Goal: Information Seeking & Learning: Check status

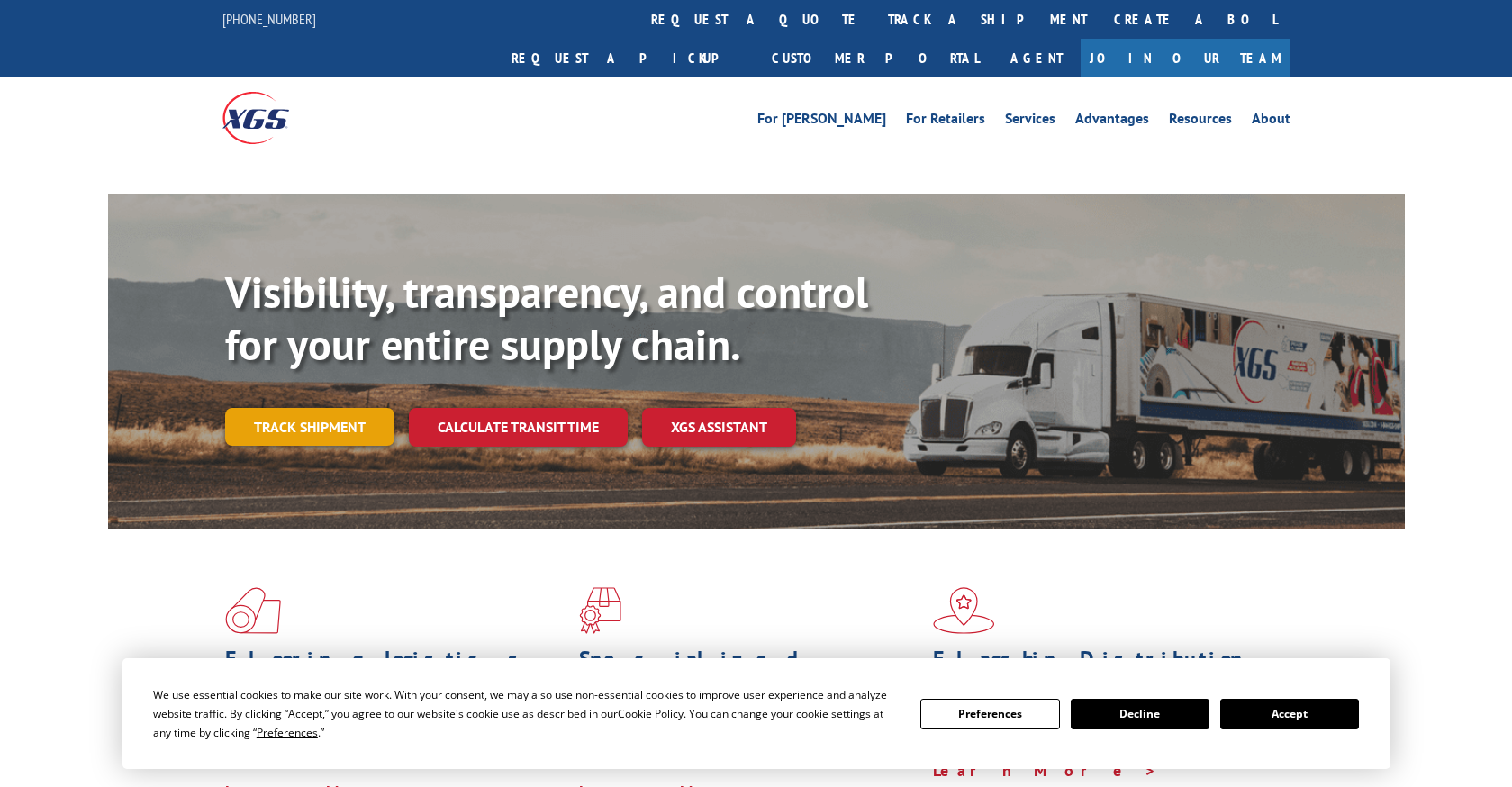
click at [287, 408] on link "Track shipment" at bounding box center [309, 426] width 169 height 38
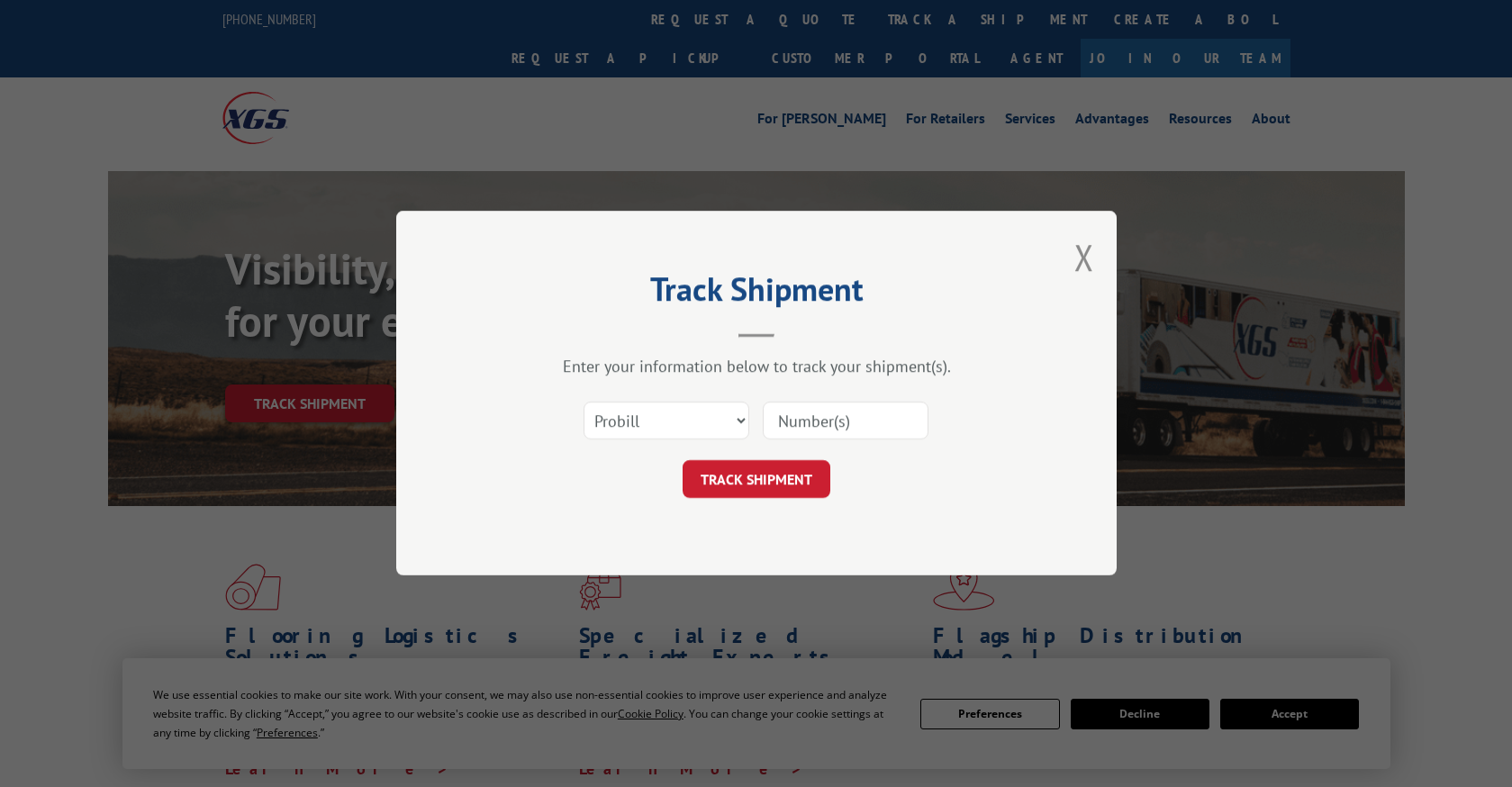
click at [738, 427] on select "Select category... Probill BOL PO" at bounding box center [666, 421] width 166 height 38
select select "bol"
click at [583, 402] on select "Select category... Probill BOL PO" at bounding box center [666, 421] width 166 height 38
click at [834, 419] on input at bounding box center [846, 421] width 166 height 38
paste input "2870308"
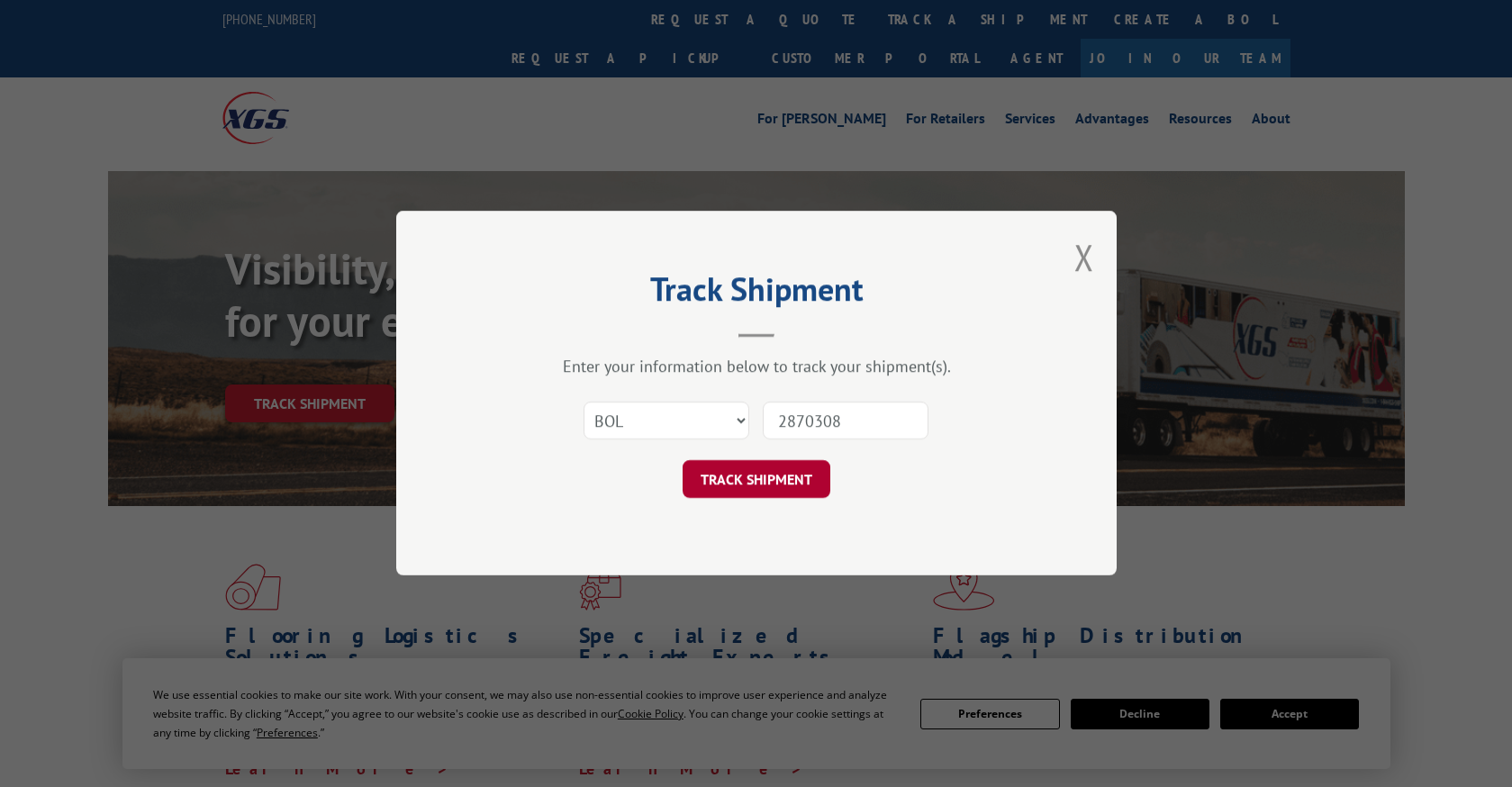
type input "2870308"
click at [794, 477] on button "TRACK SHIPMENT" at bounding box center [757, 480] width 148 height 38
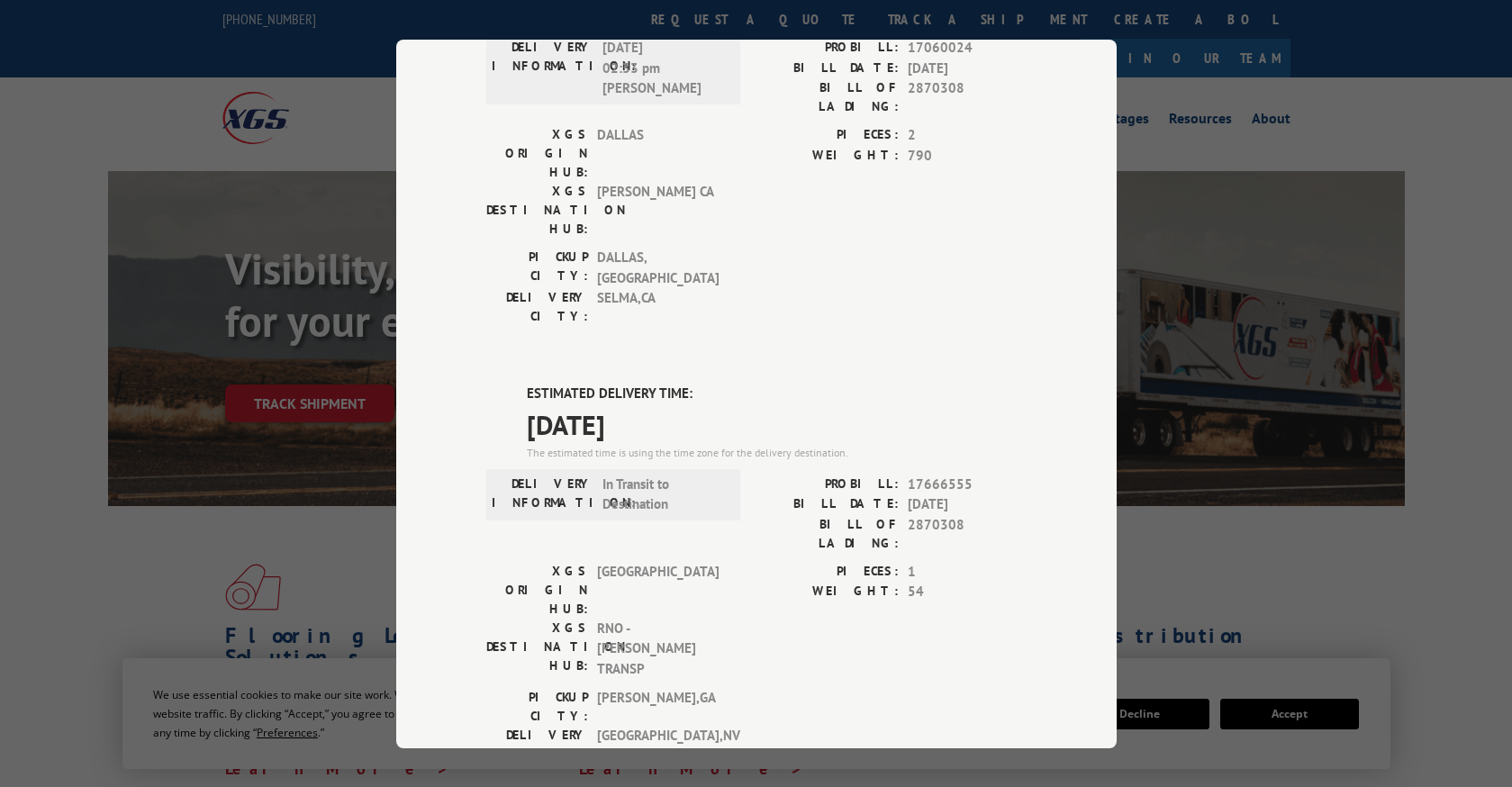
scroll to position [507, 0]
